Goal: Task Accomplishment & Management: Complete application form

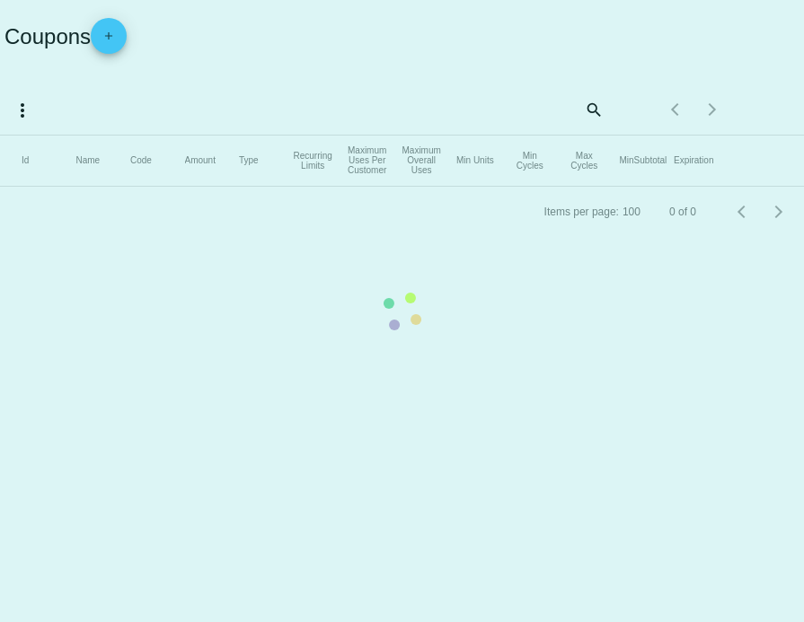
click at [115, 136] on mat-table "Id Name Code Amount Type Recurring Limits Maximum Uses Per Customer Maximum Ove…" at bounding box center [402, 161] width 804 height 51
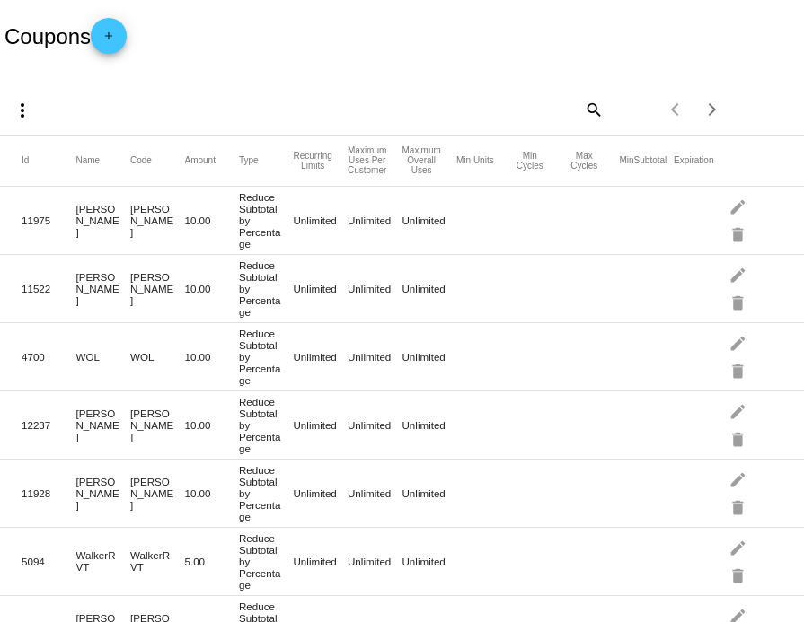
click at [119, 52] on span "add" at bounding box center [109, 40] width 22 height 44
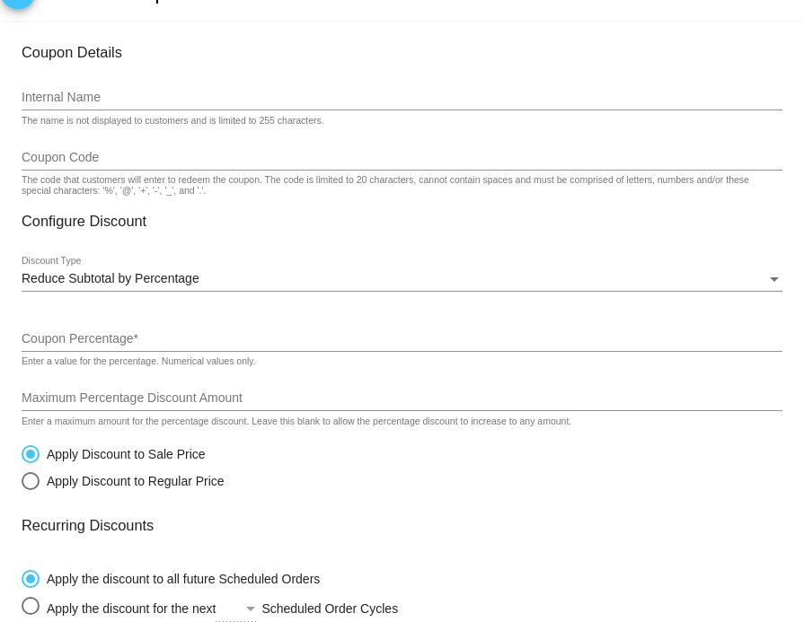
scroll to position [54, 0]
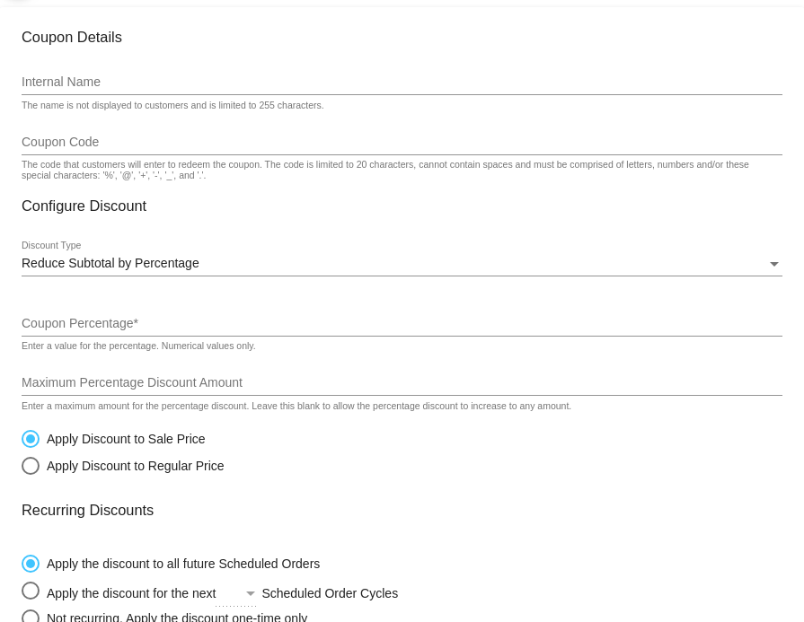
click at [54, 76] on div "Internal Name" at bounding box center [402, 77] width 761 height 35
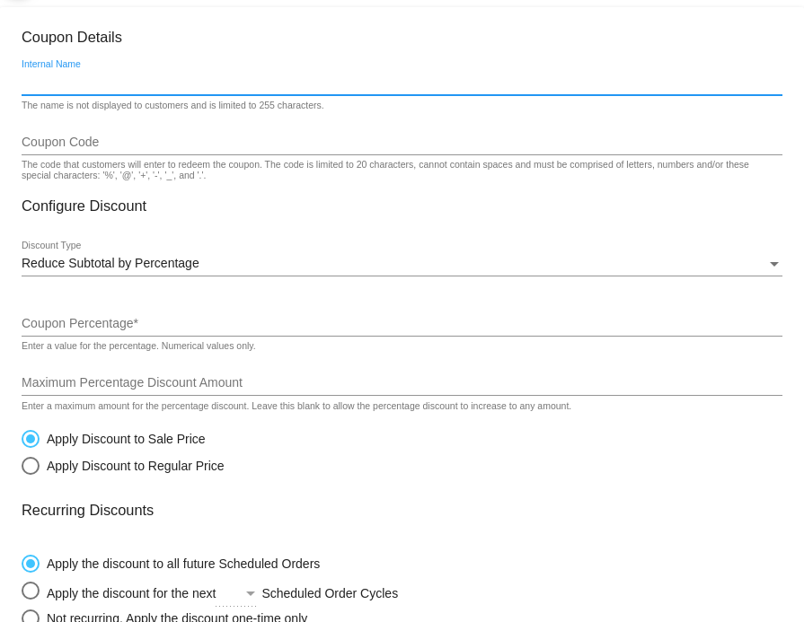
paste input "SHADE20"
type input "SHADE20"
click at [48, 144] on input "Coupon Code" at bounding box center [402, 143] width 761 height 14
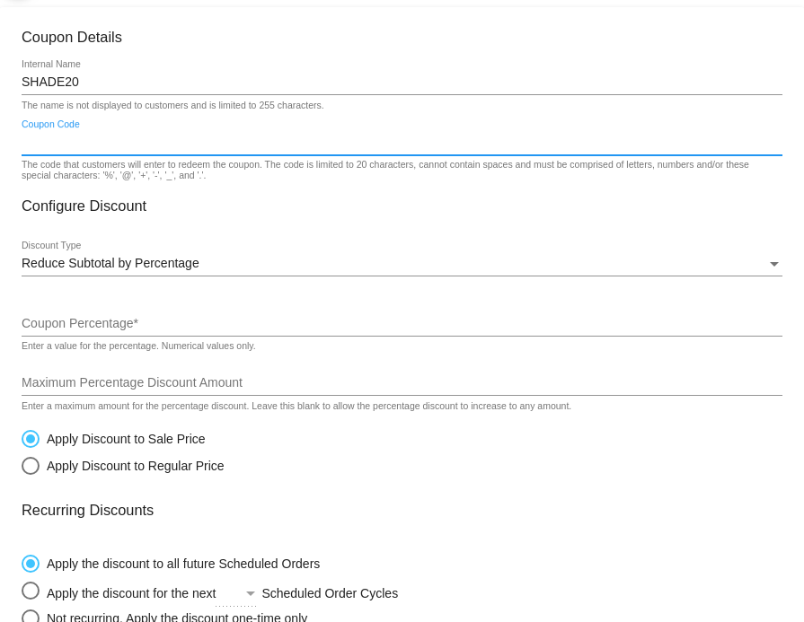
paste input "SHADE20"
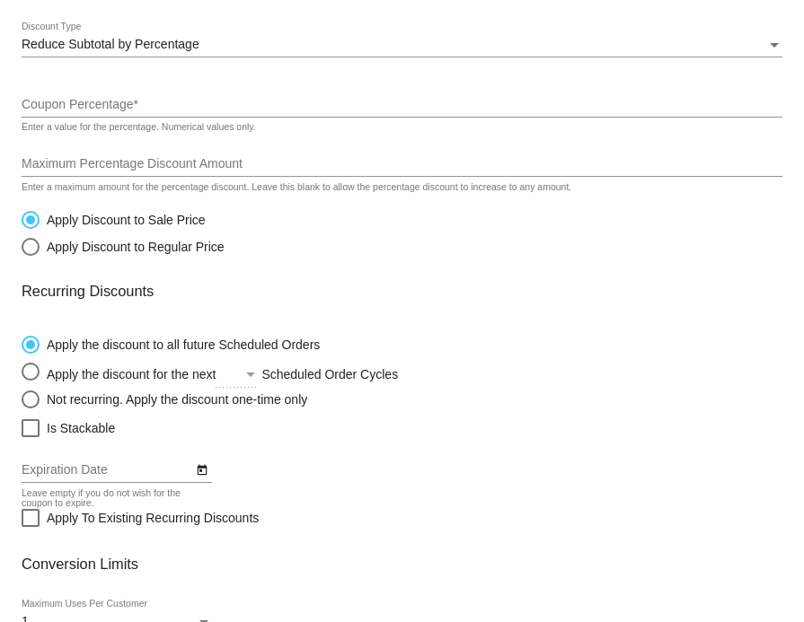
scroll to position [346, 0]
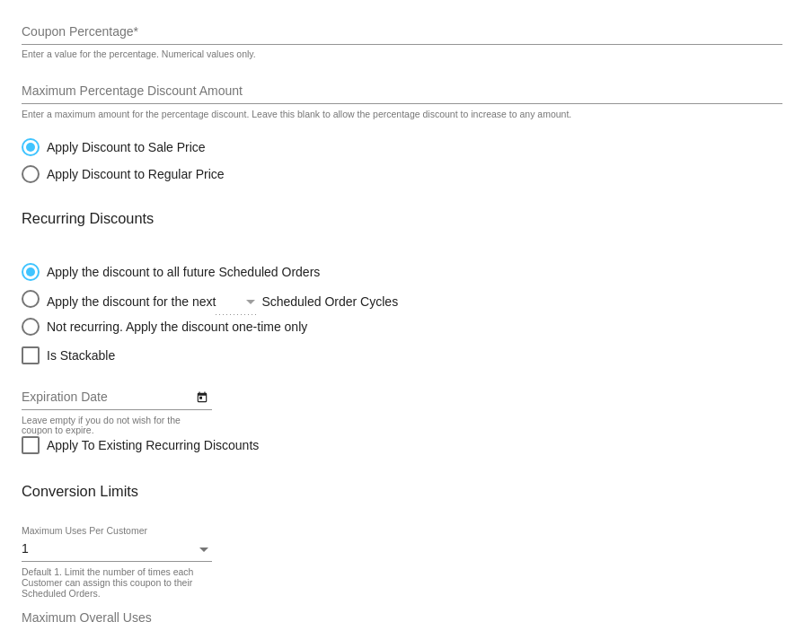
type input "SHADE20"
click at [60, 34] on input "Coupon Percentage *" at bounding box center [402, 32] width 761 height 14
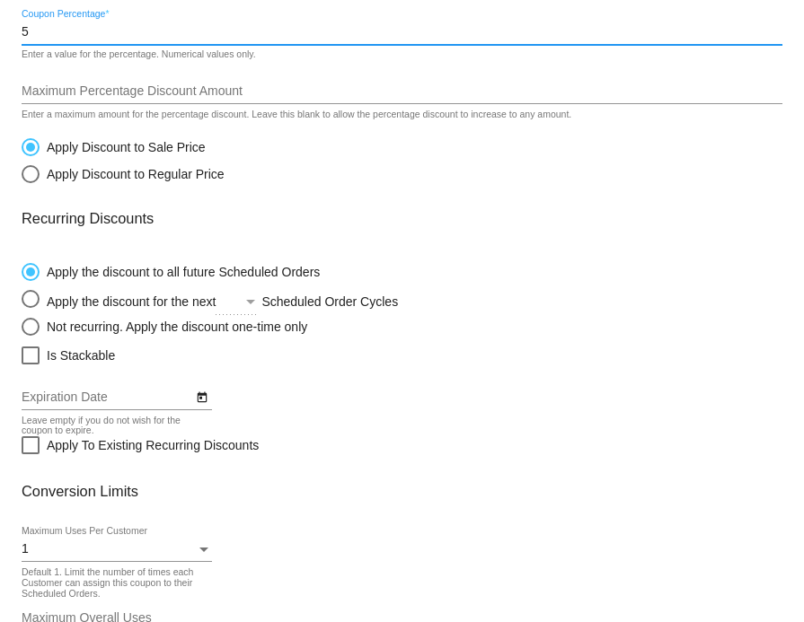
type input "5"
click at [60, 86] on div "Maximum Percentage Discount Amount" at bounding box center [402, 86] width 761 height 35
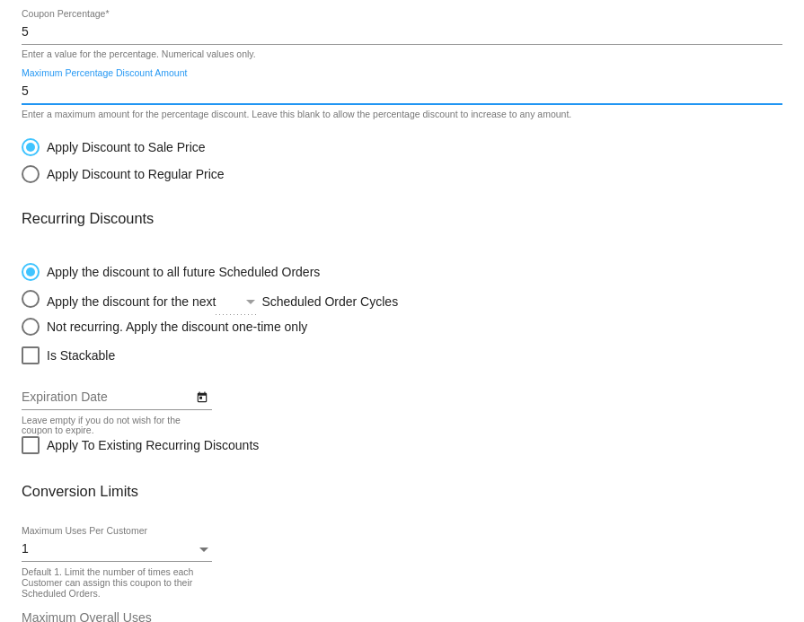
scroll to position [485, 0]
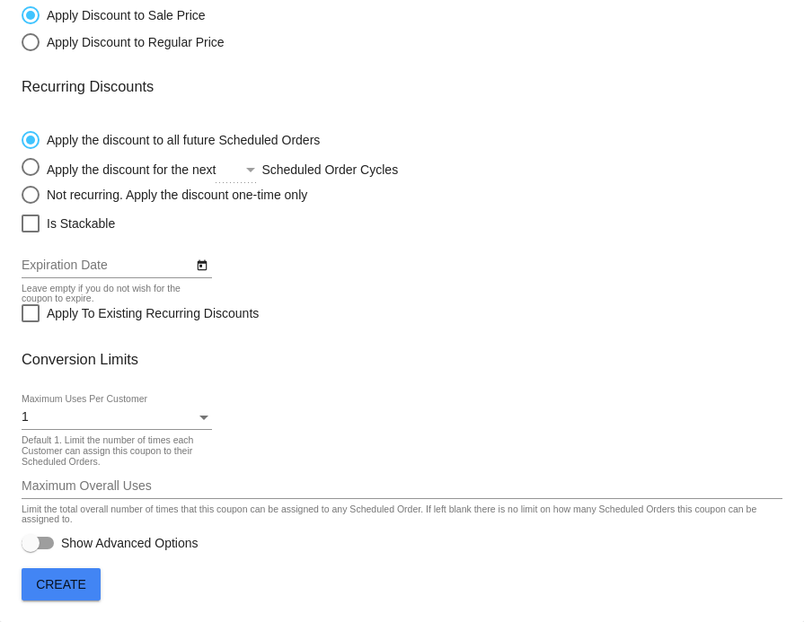
type input "5"
click at [57, 419] on div "1" at bounding box center [109, 418] width 174 height 14
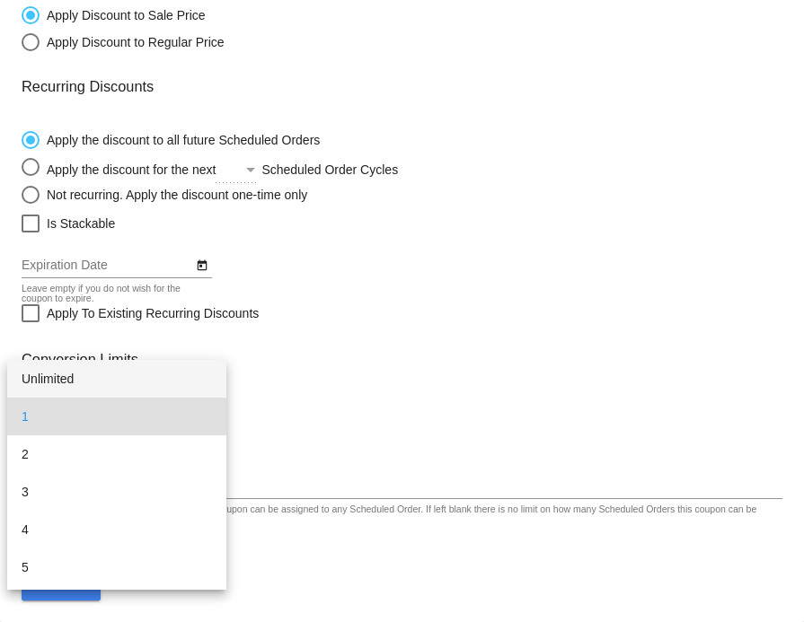
click at [55, 386] on span "Unlimited" at bounding box center [117, 379] width 190 height 38
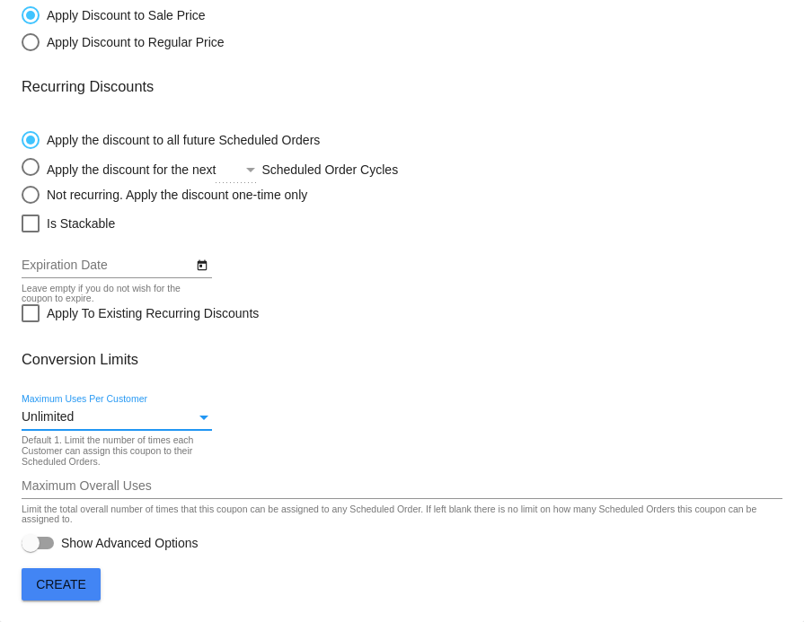
click at [61, 587] on span "Create" at bounding box center [61, 585] width 50 height 14
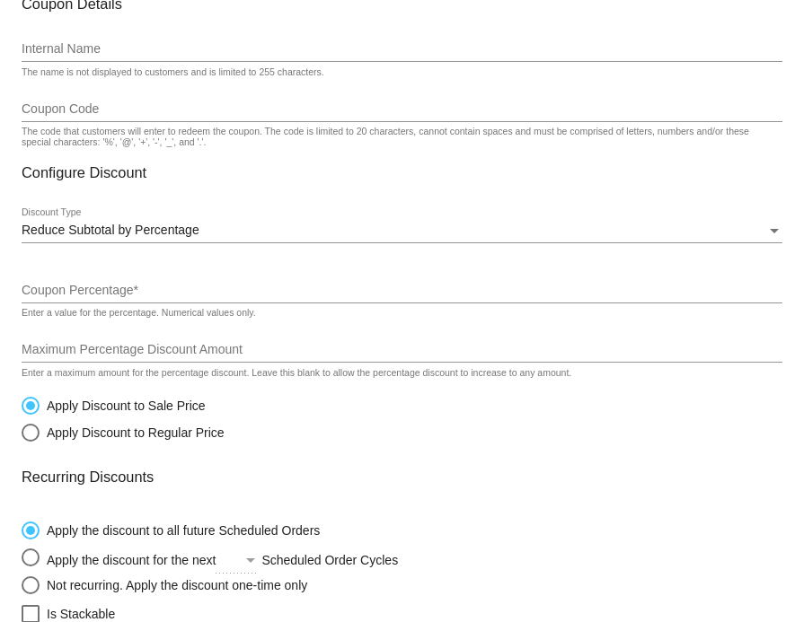
scroll to position [126, 0]
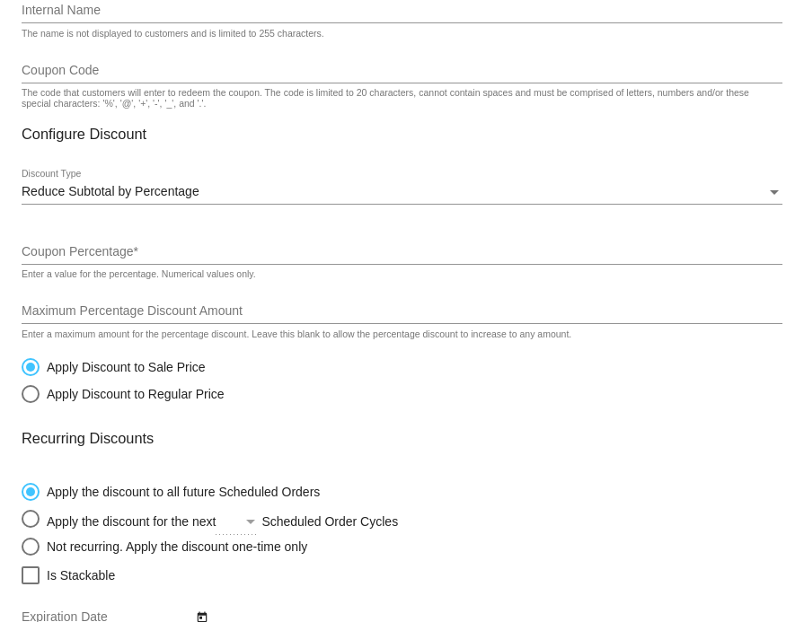
click at [85, 10] on input "Internal Name" at bounding box center [402, 11] width 761 height 14
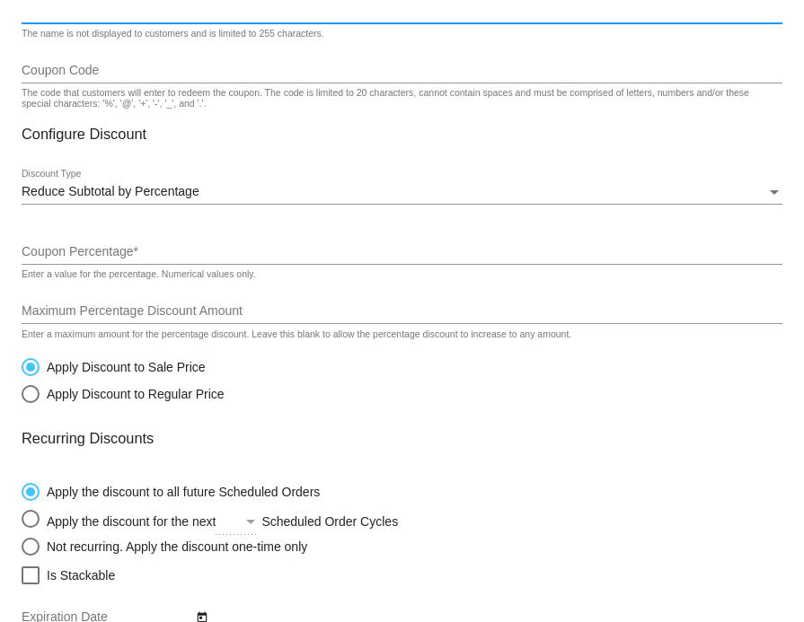
paste input "KAIT"
type input "KAIT"
click at [72, 77] on input "Coupon Code" at bounding box center [402, 71] width 761 height 14
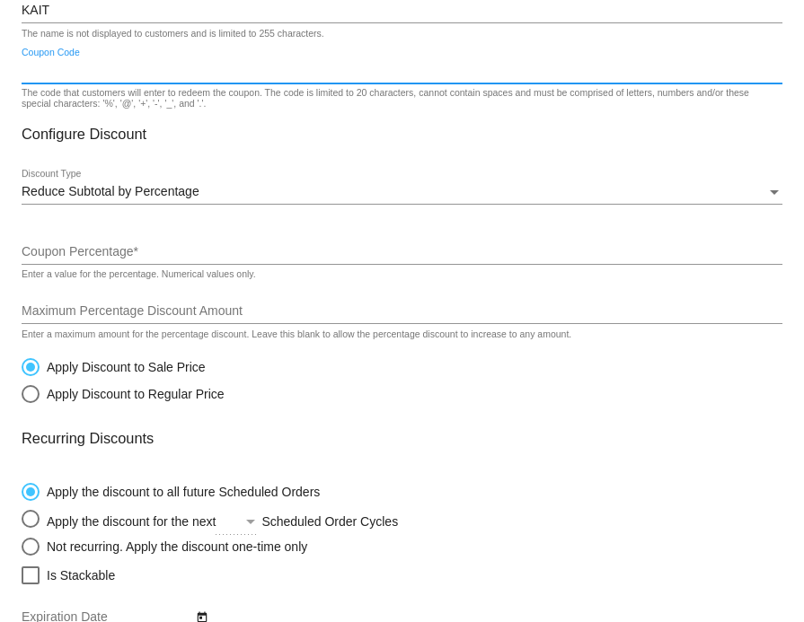
paste input "KAIT"
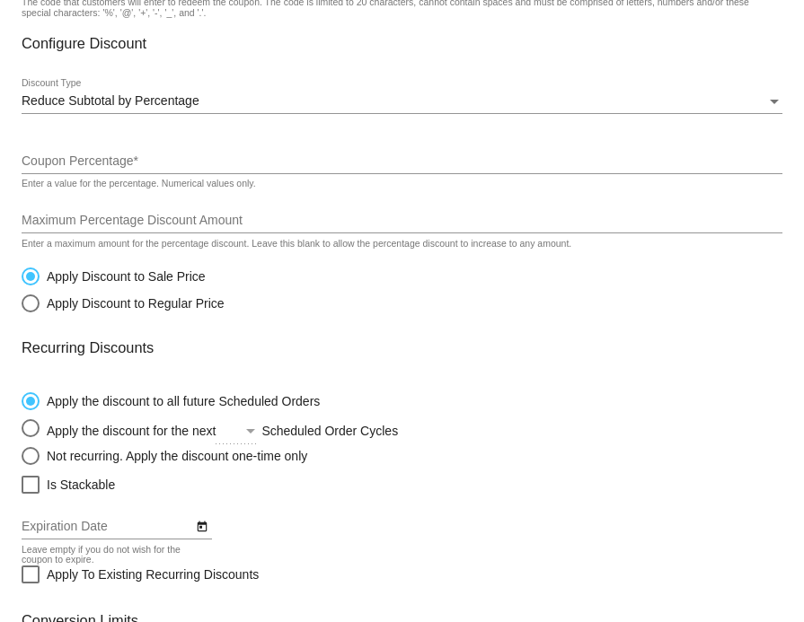
scroll to position [266, 0]
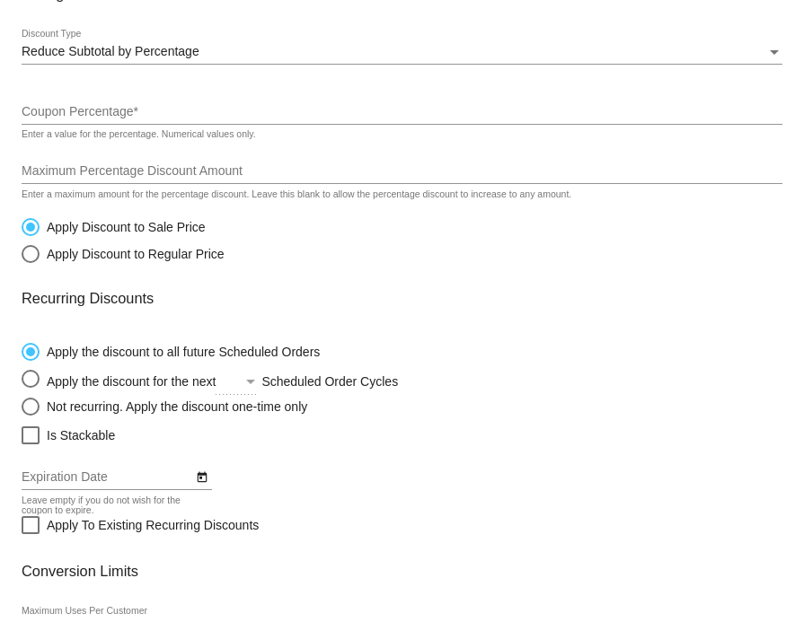
type input "KAIT"
click at [67, 102] on div "Coupon Percentage *" at bounding box center [402, 107] width 761 height 35
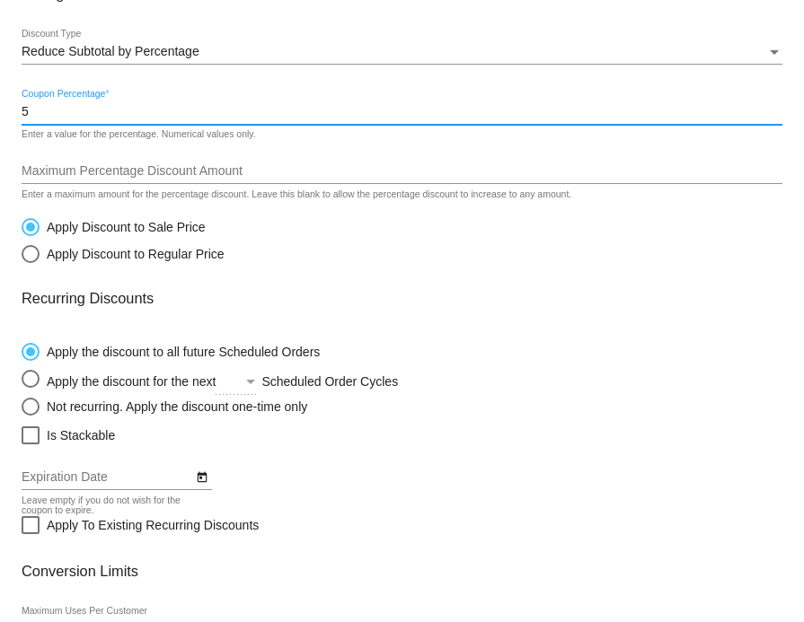
type input "5"
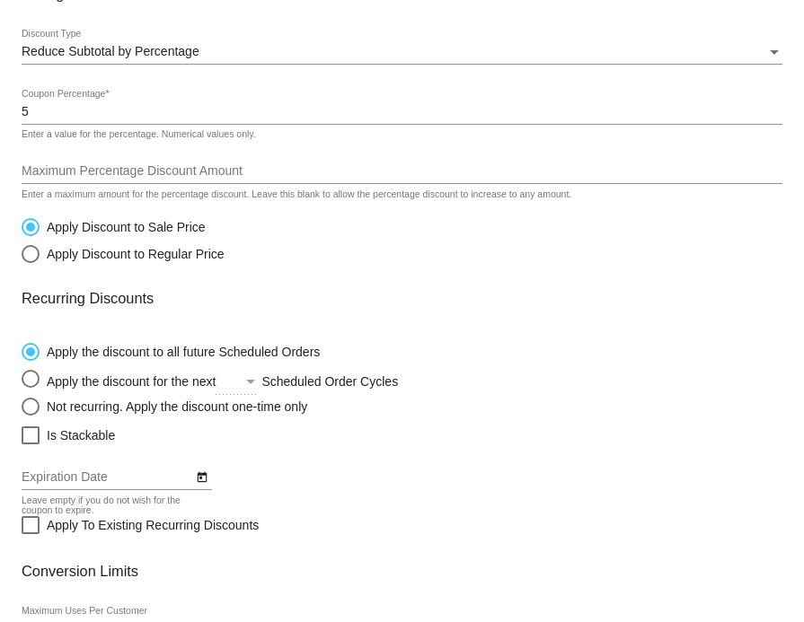
click at [58, 184] on div "Maximum Percentage Discount Amount" at bounding box center [402, 166] width 761 height 35
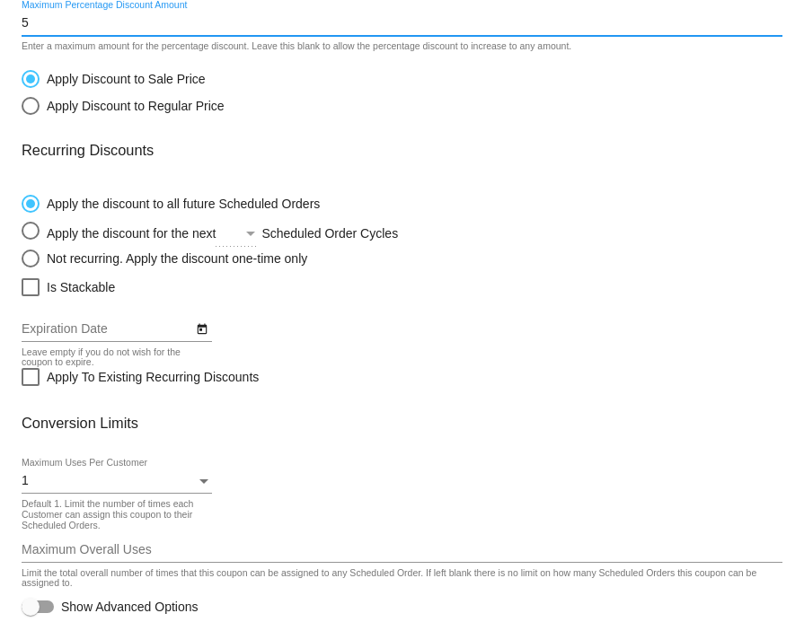
scroll to position [485, 0]
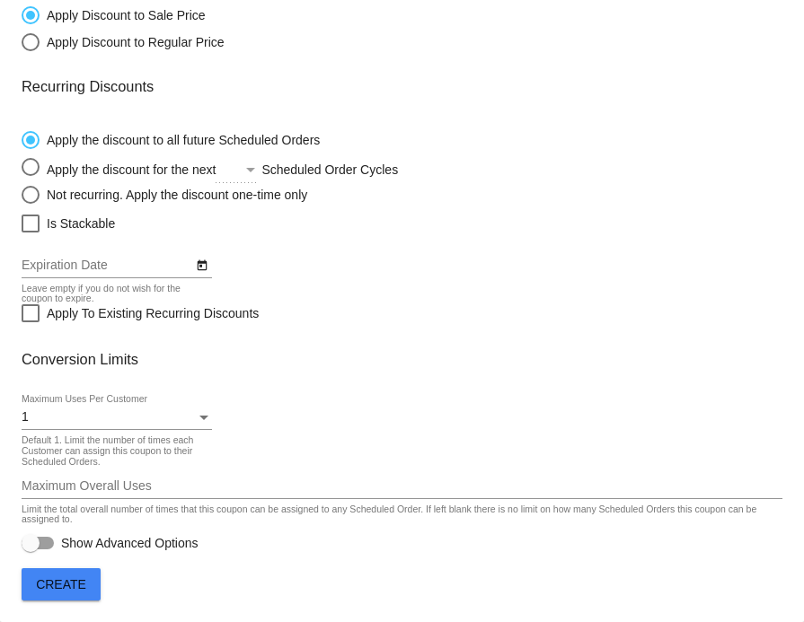
type input "5"
click at [70, 421] on div "1" at bounding box center [109, 418] width 174 height 14
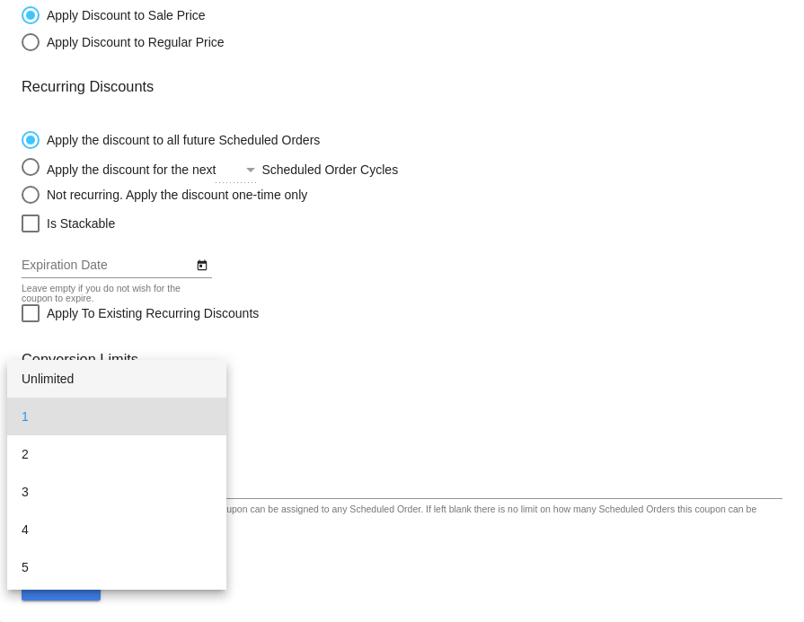
click at [75, 384] on span "Unlimited" at bounding box center [117, 379] width 190 height 38
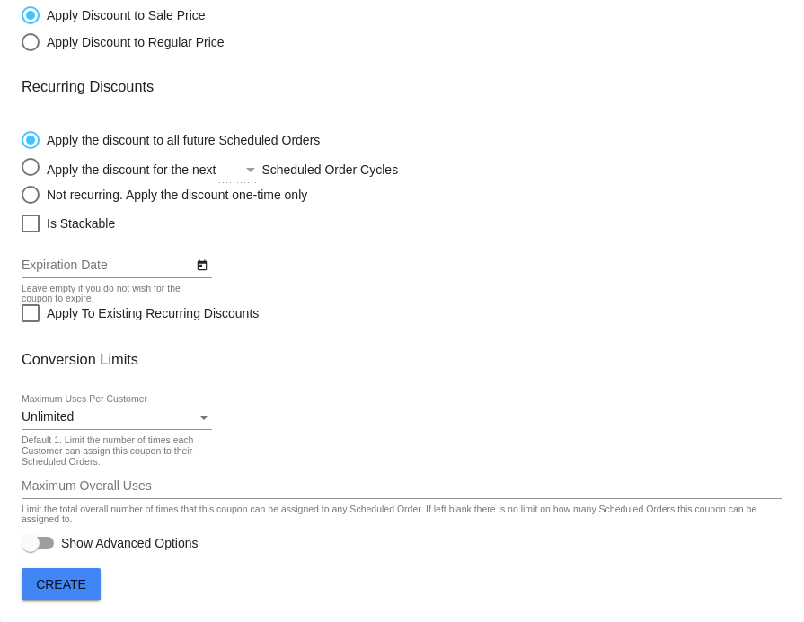
click at [52, 601] on mat-card "Coupon Details KAIT Internal Name The name is not displayed to customers and is…" at bounding box center [402, 103] width 804 height 1040
click at [52, 586] on span "Create" at bounding box center [61, 585] width 50 height 14
